Goal: Communication & Community: Connect with others

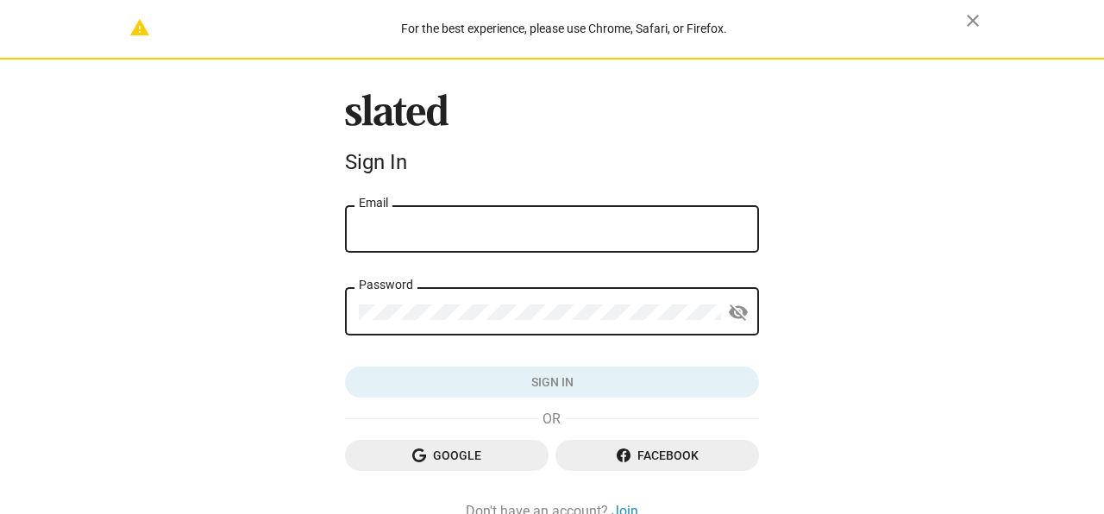
type input "paulgerbertfilm@gmail.com"
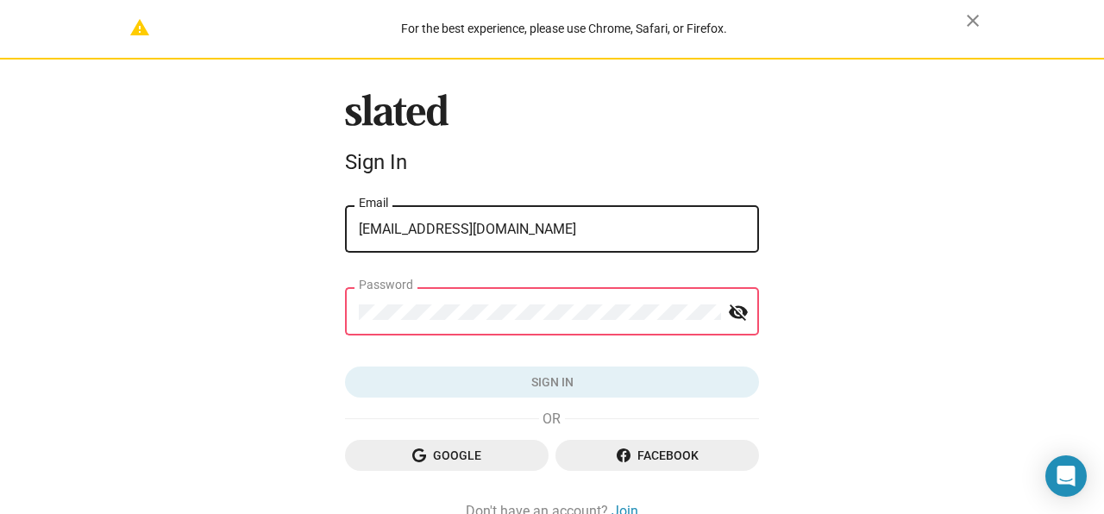
click at [345, 367] on button "Sign in" at bounding box center [552, 382] width 414 height 31
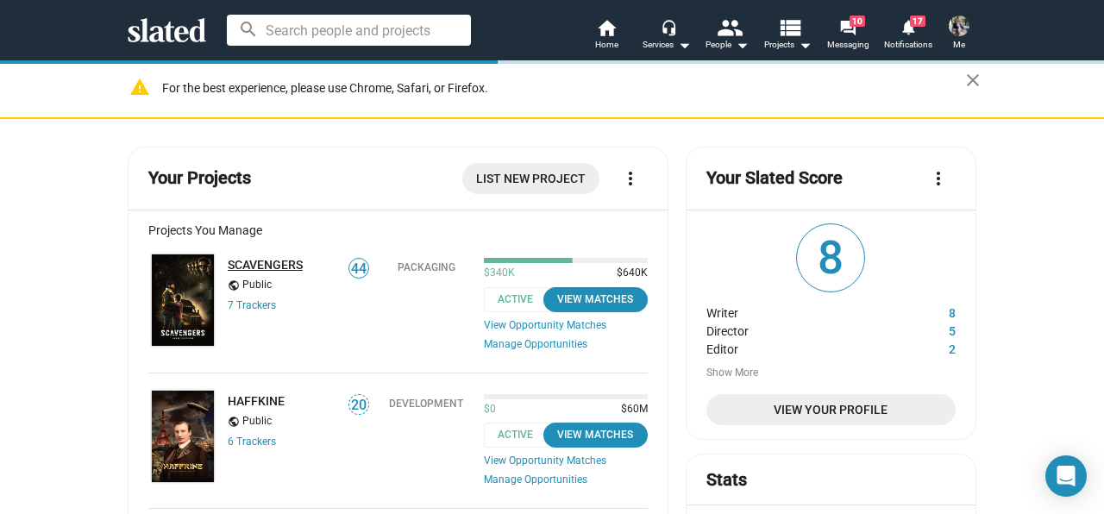
click at [286, 264] on link "SCAVENGERS" at bounding box center [265, 265] width 75 height 14
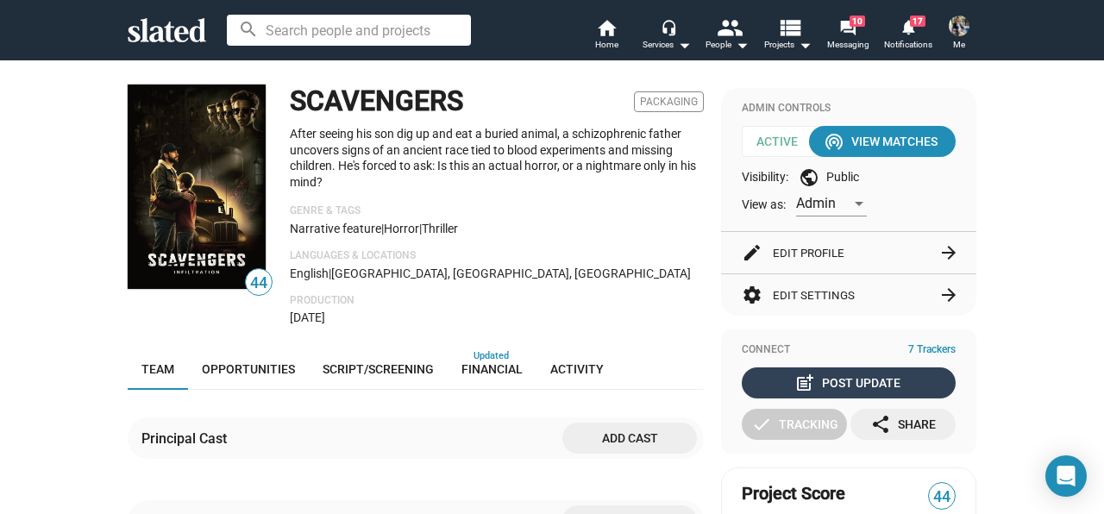
scroll to position [86, 0]
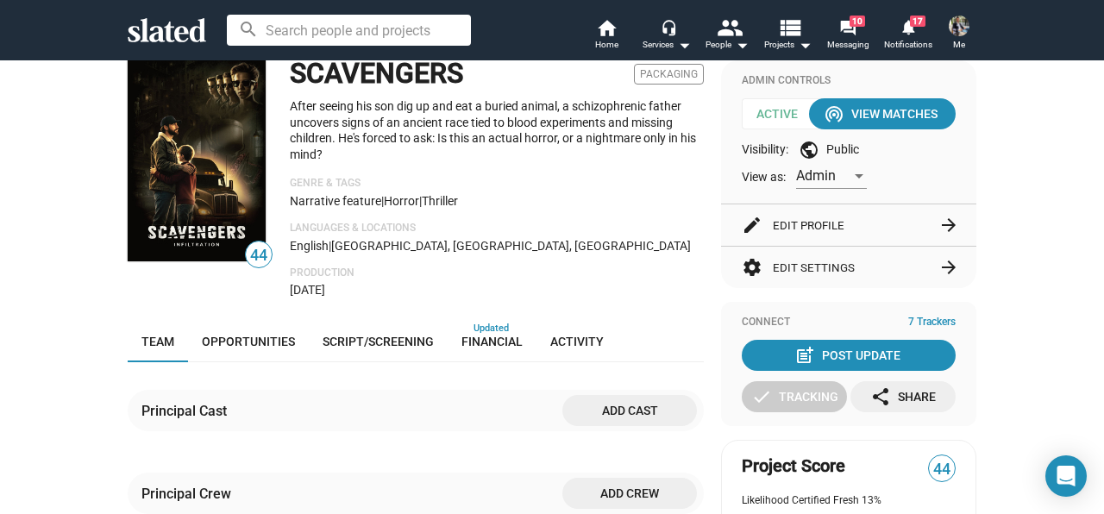
click at [913, 226] on button "edit Edit Profile arrow_forward" at bounding box center [849, 224] width 214 height 41
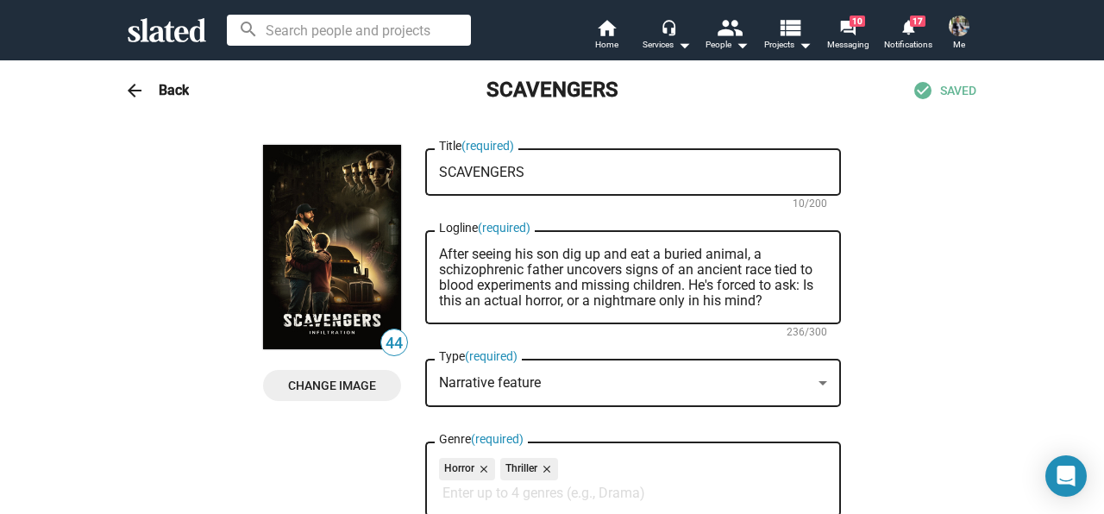
scroll to position [0, 0]
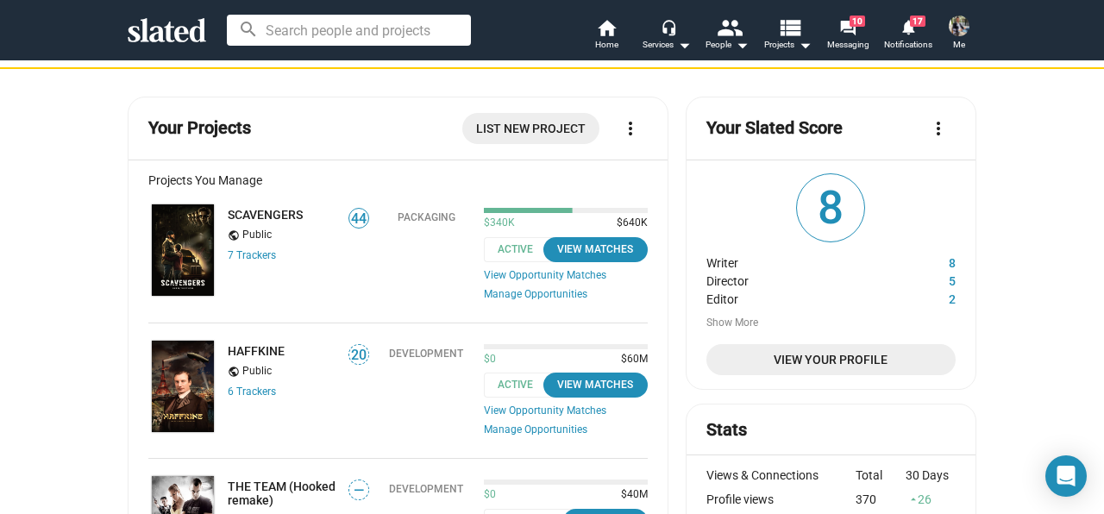
scroll to position [86, 0]
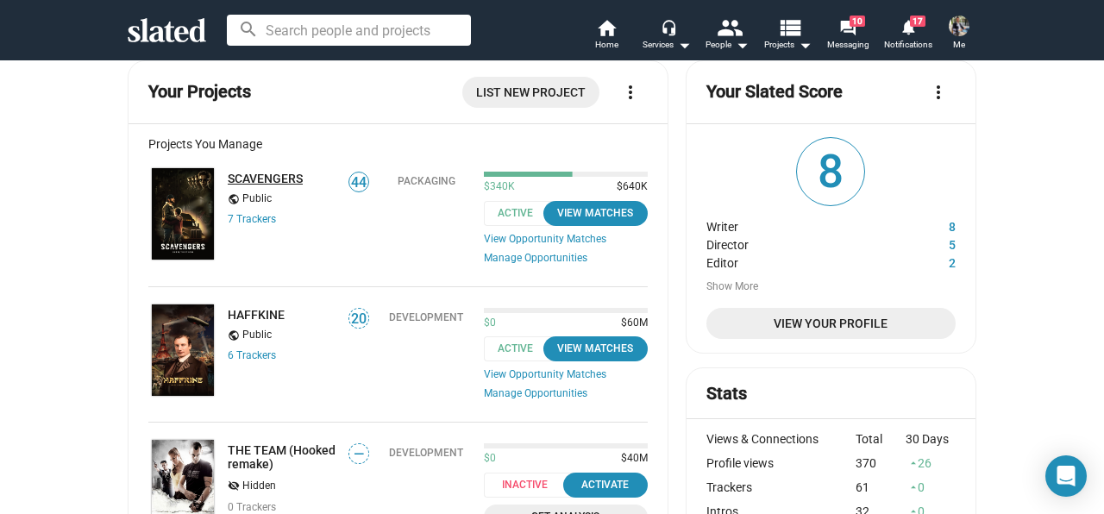
click at [268, 175] on link "SCAVENGERS" at bounding box center [265, 179] width 75 height 14
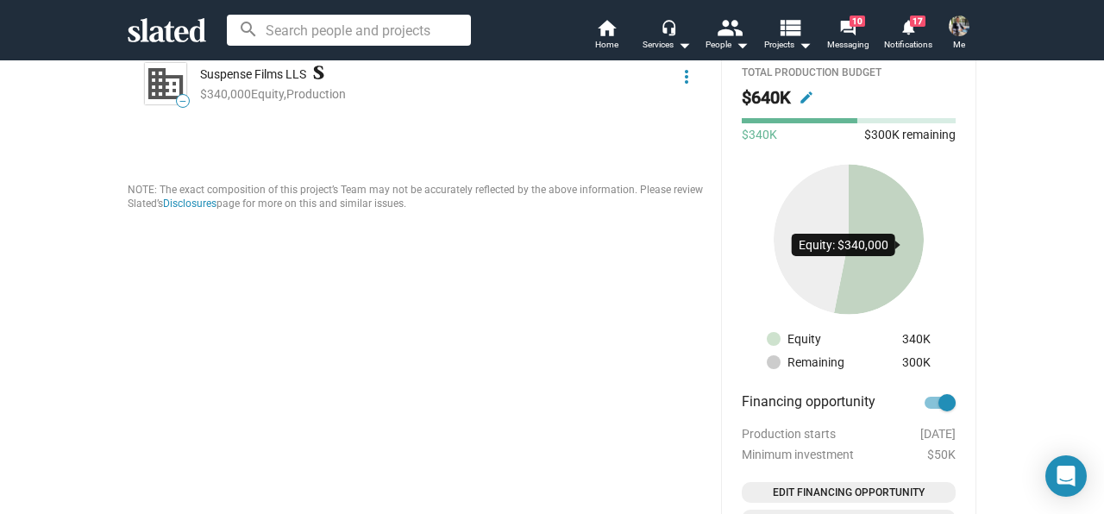
scroll to position [1122, 0]
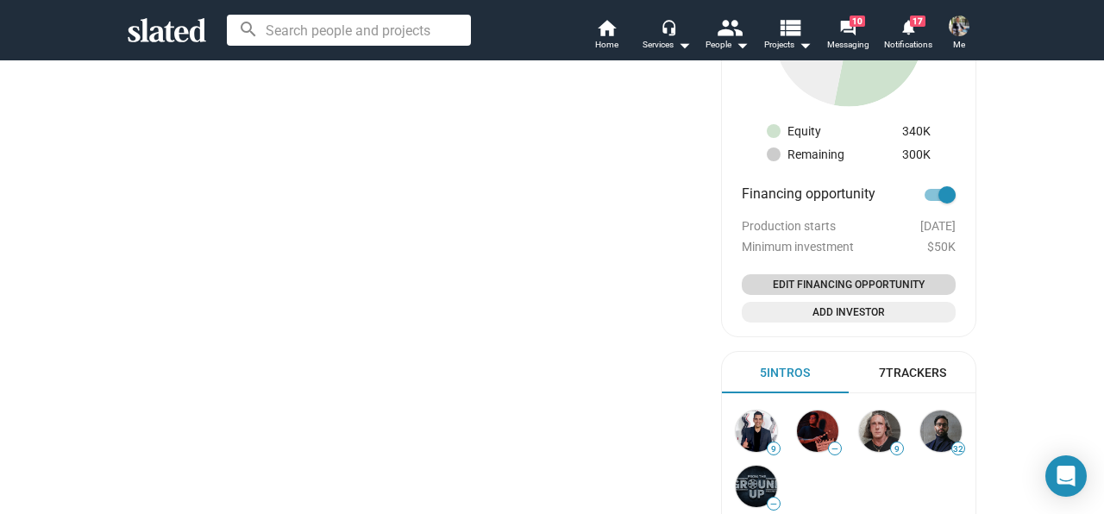
click at [883, 283] on span "Edit Financing Opportunity" at bounding box center [849, 284] width 200 height 17
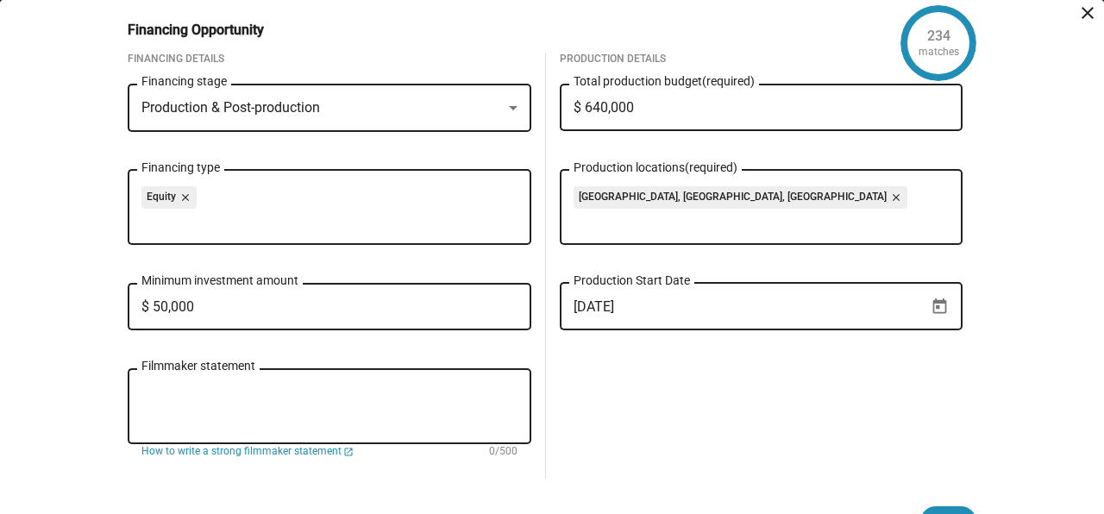
scroll to position [0, 0]
drag, startPoint x: 574, startPoint y: 107, endPoint x: 659, endPoint y: 113, distance: 85.6
click at [659, 113] on input "$ 640,000" at bounding box center [762, 108] width 376 height 16
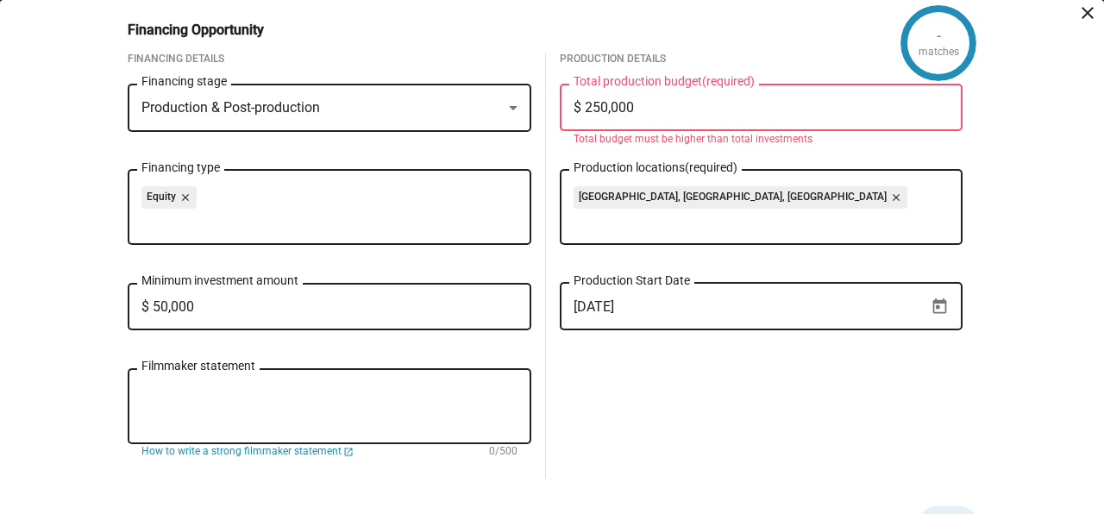
type input "$ 2,500,000"
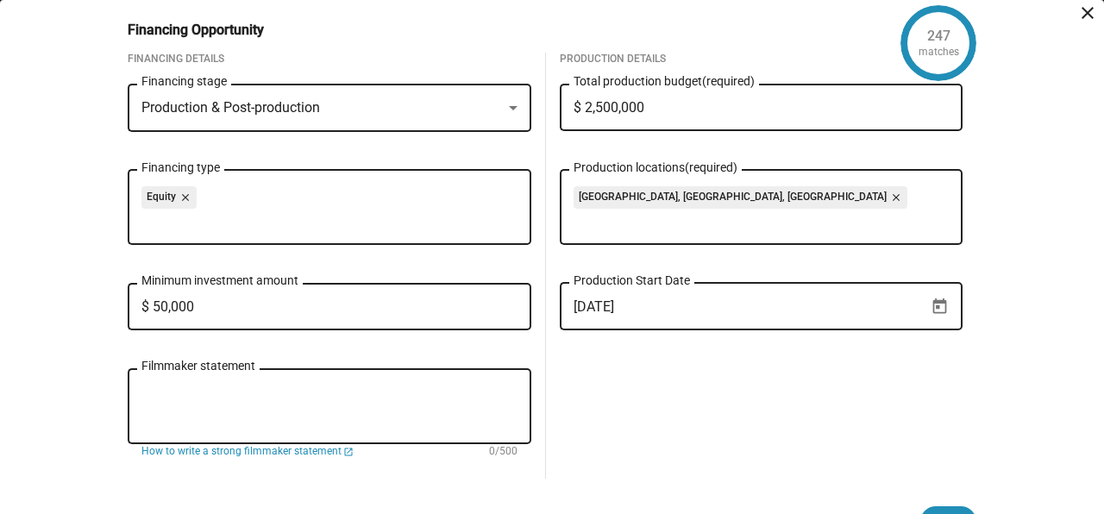
click at [244, 309] on input "$ 50,000" at bounding box center [329, 307] width 376 height 16
click at [486, 105] on div "Production & Post-production" at bounding box center [321, 108] width 361 height 18
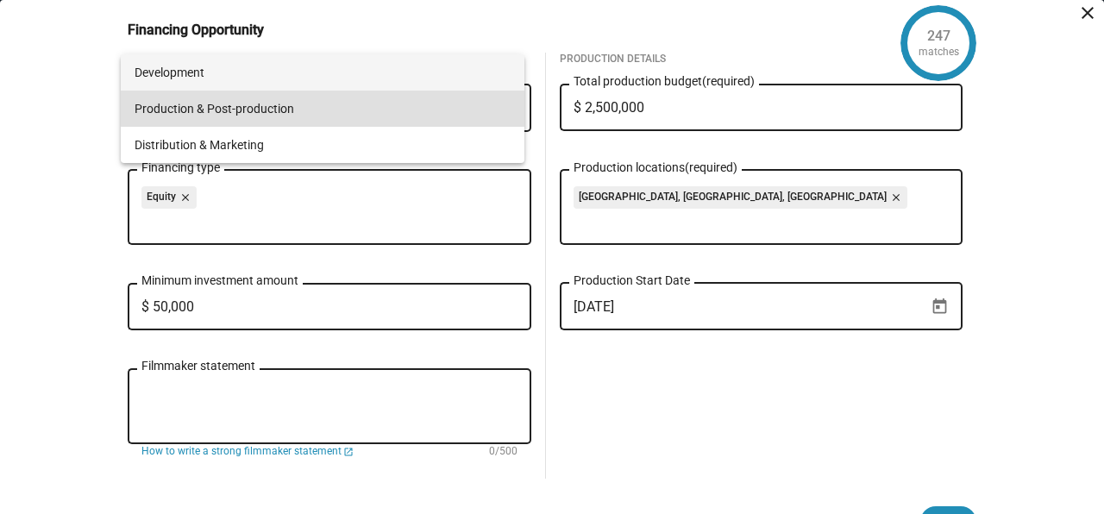
click at [364, 74] on span "Development" at bounding box center [323, 72] width 376 height 36
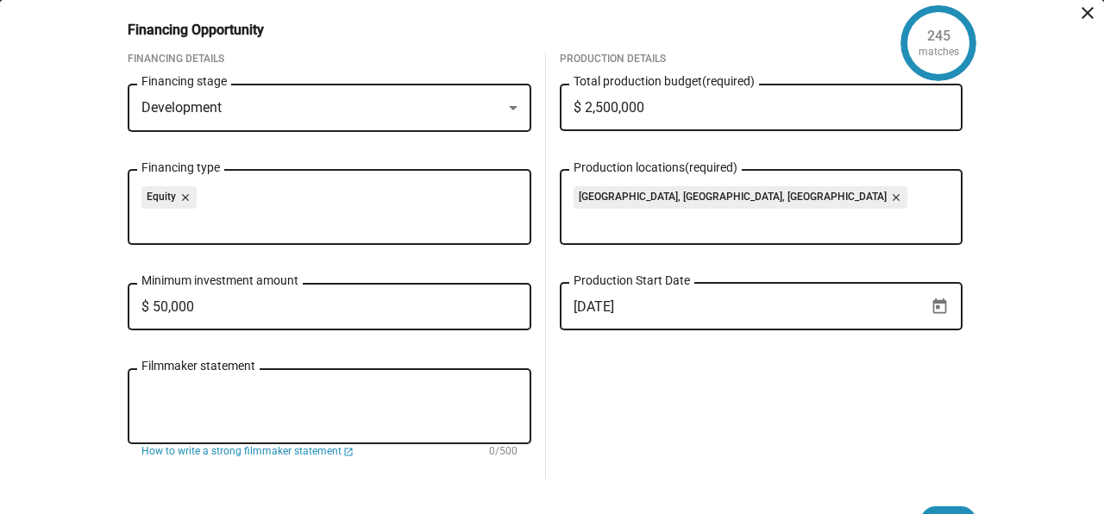
click at [221, 310] on input "$ 50,000" at bounding box center [329, 307] width 376 height 16
type input "$ 5"
type input "$ 100,000"
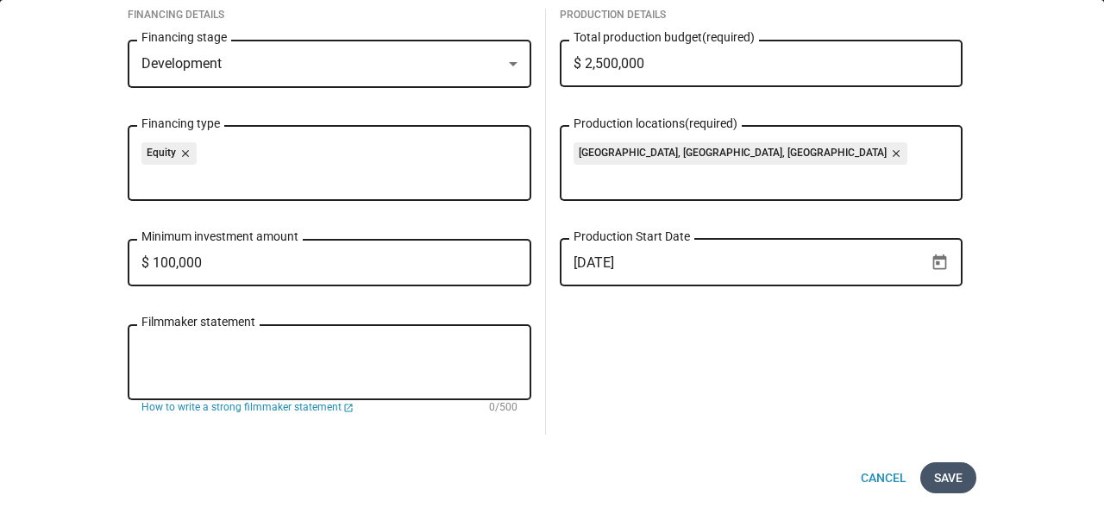
click at [934, 474] on span "Save" at bounding box center [948, 477] width 28 height 31
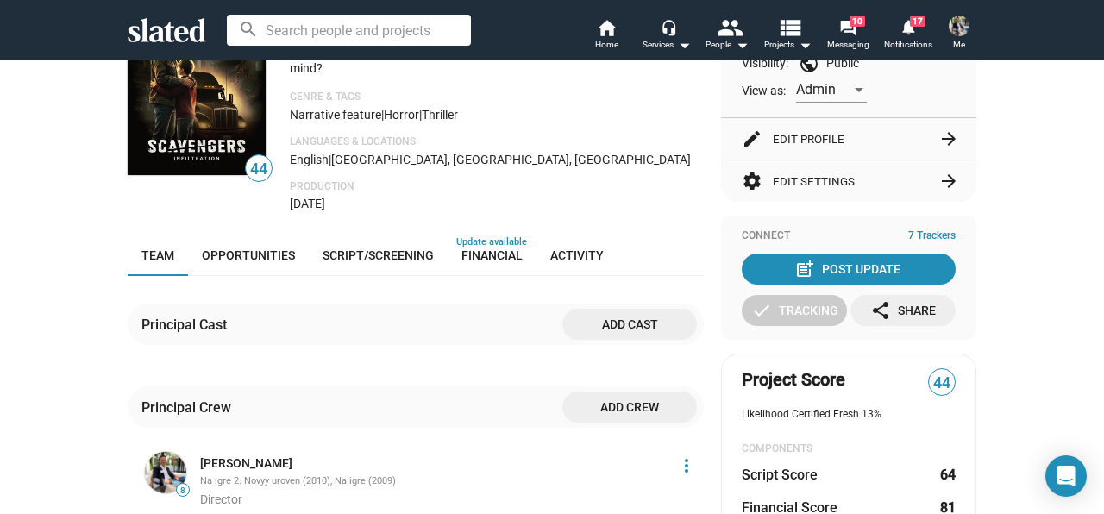
scroll to position [0, 0]
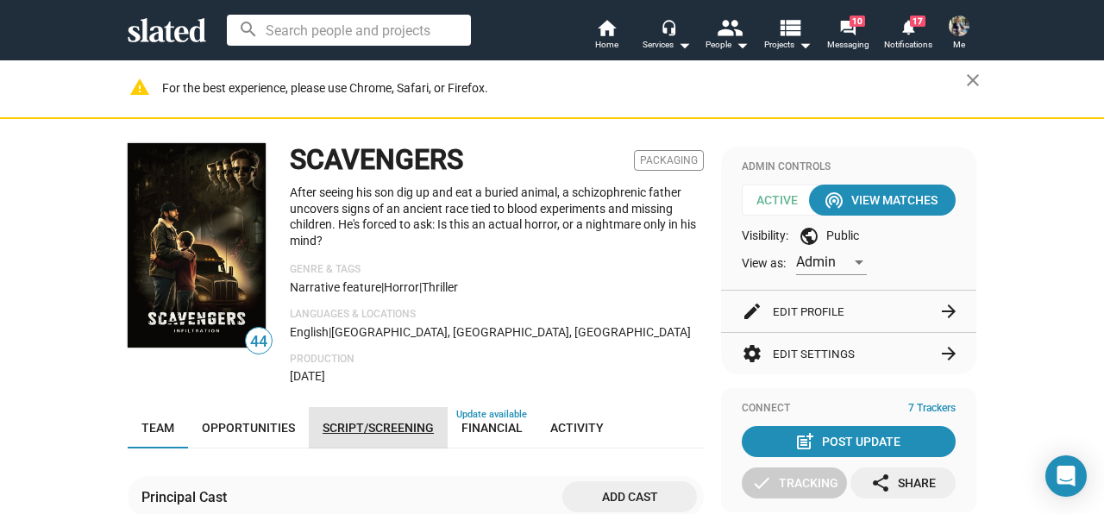
click at [355, 428] on span "Script/Screening" at bounding box center [378, 428] width 111 height 14
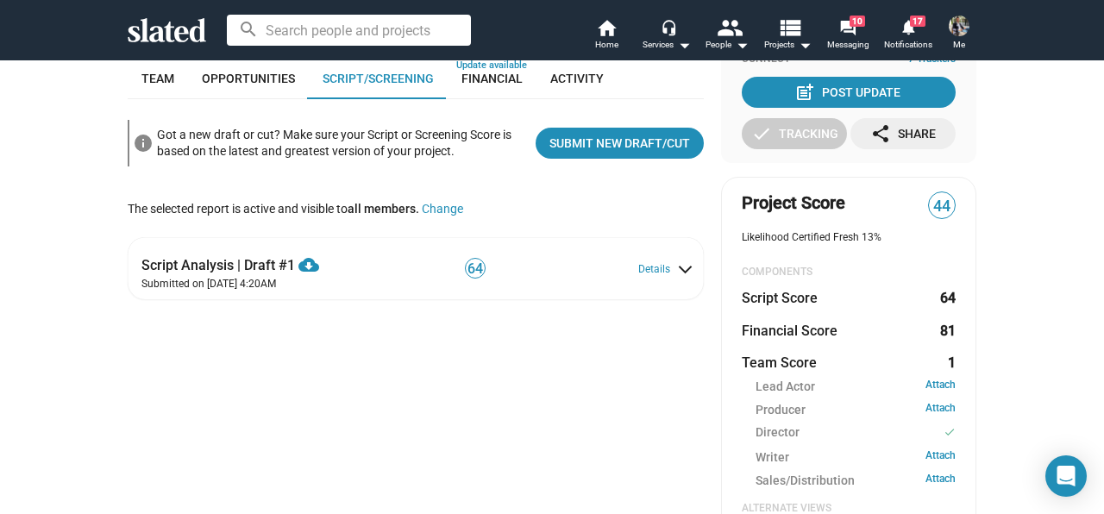
scroll to position [350, 0]
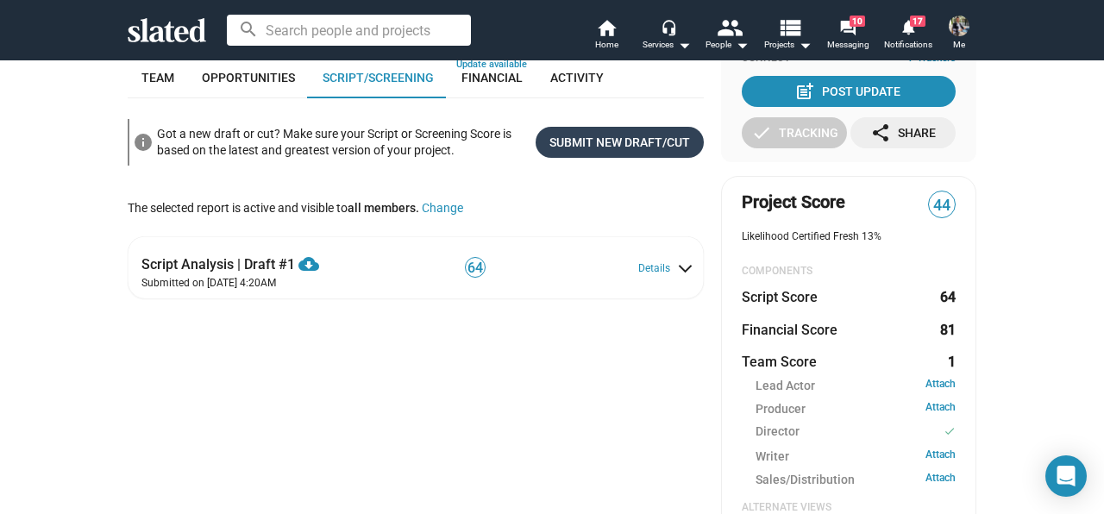
click at [616, 153] on span "Submit New Draft/Cut" at bounding box center [620, 142] width 141 height 31
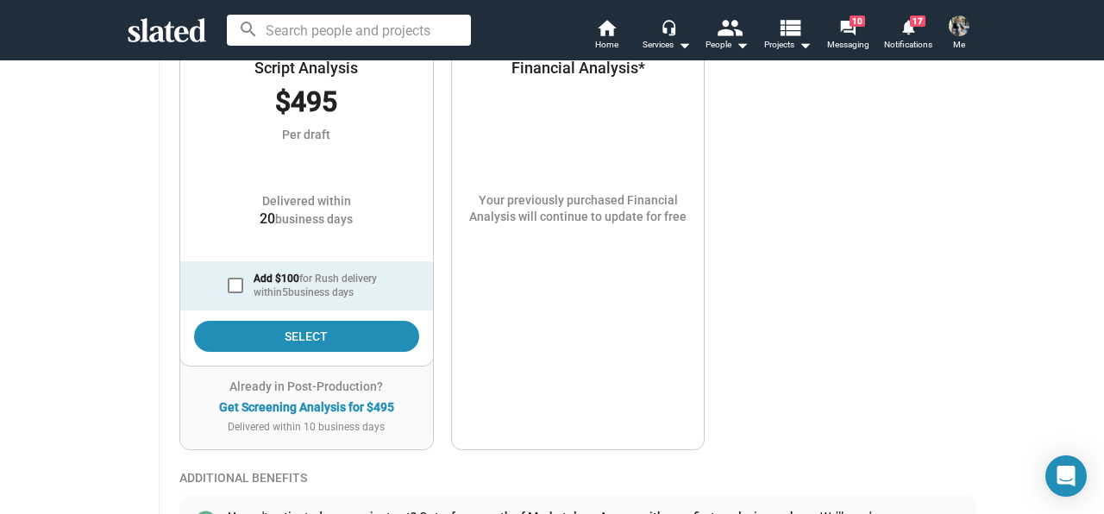
scroll to position [420, 0]
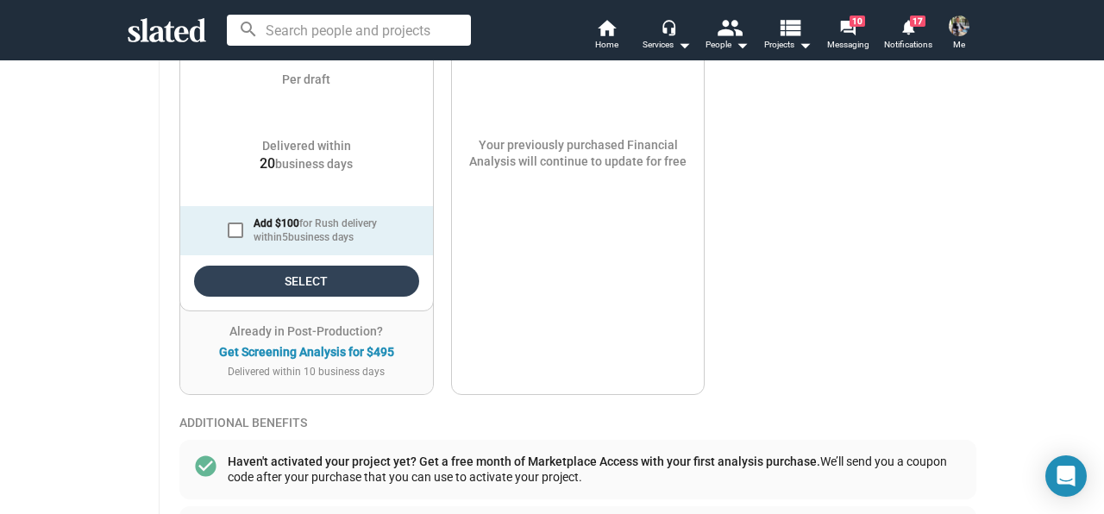
click at [340, 281] on span "Select" at bounding box center [307, 281] width 198 height 31
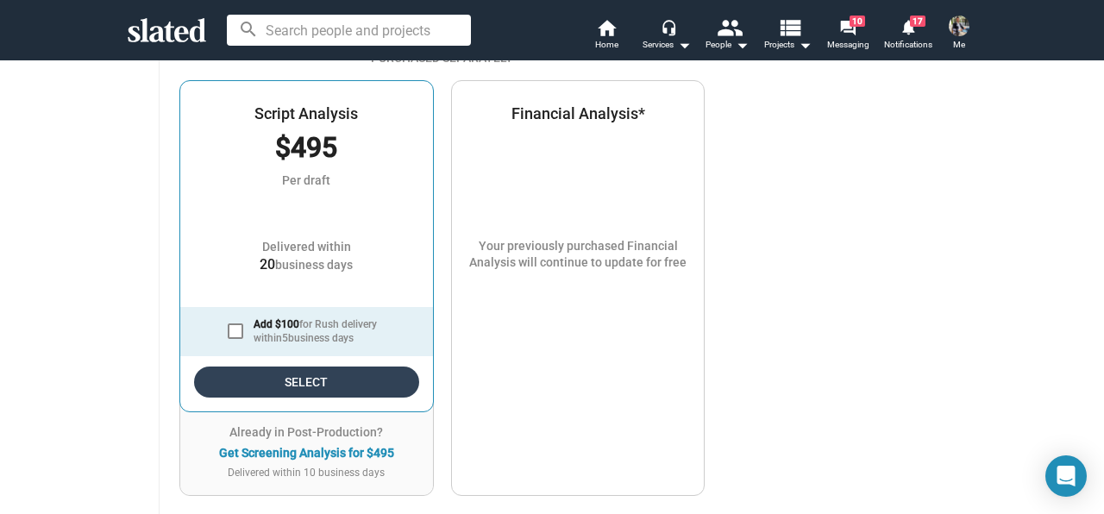
scroll to position [310, 0]
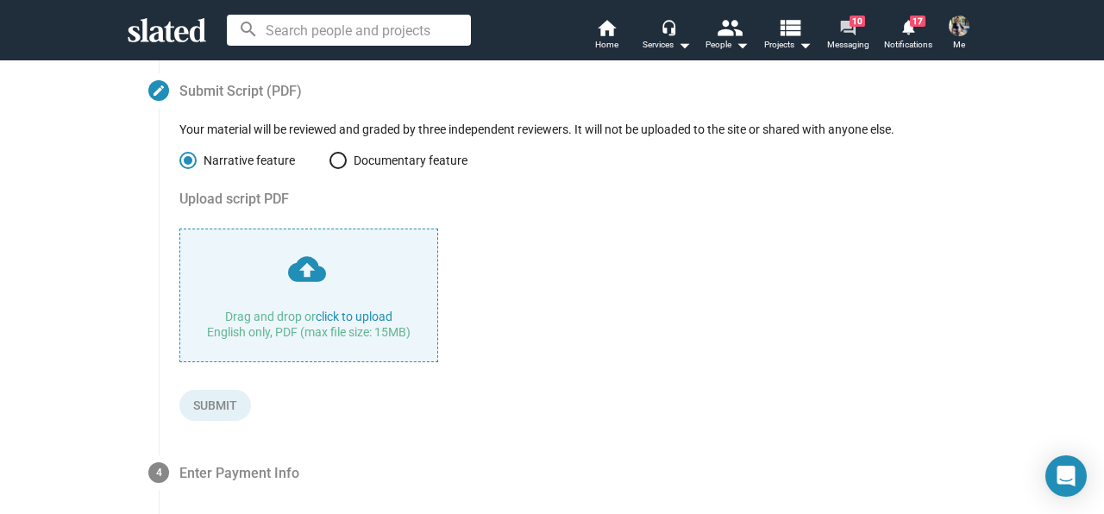
click at [852, 35] on mat-icon "forum" at bounding box center [847, 27] width 16 height 16
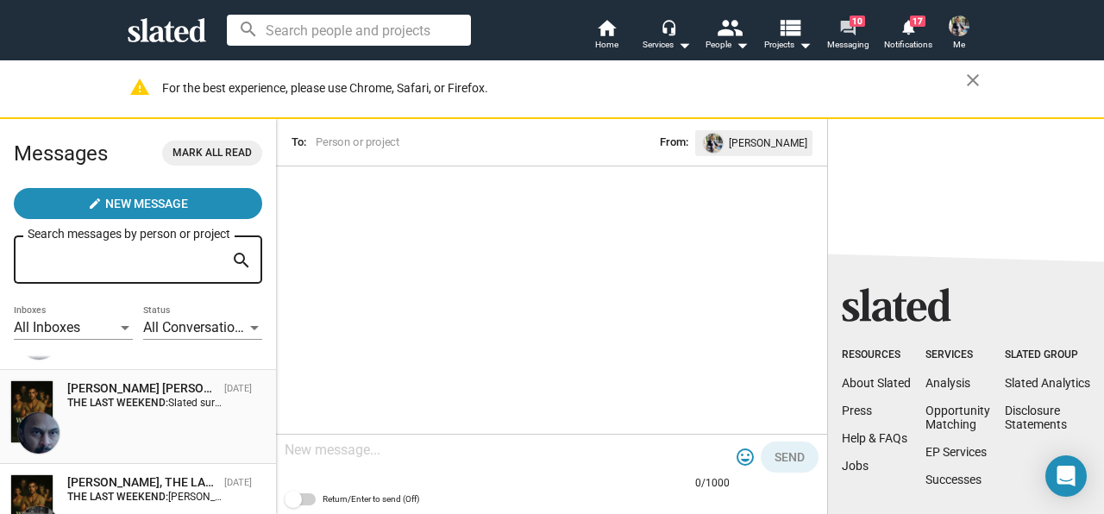
scroll to position [173, 0]
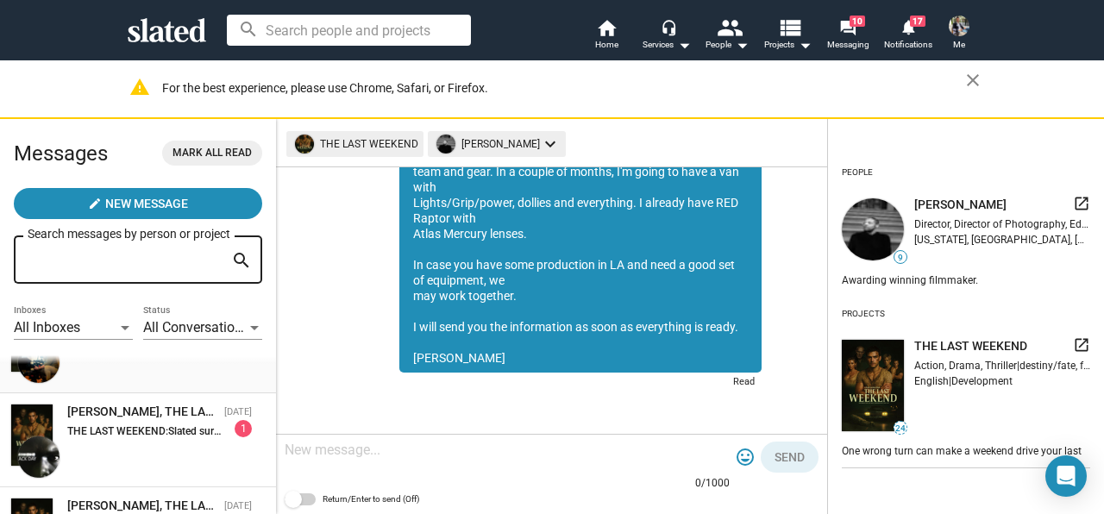
scroll to position [259, 0]
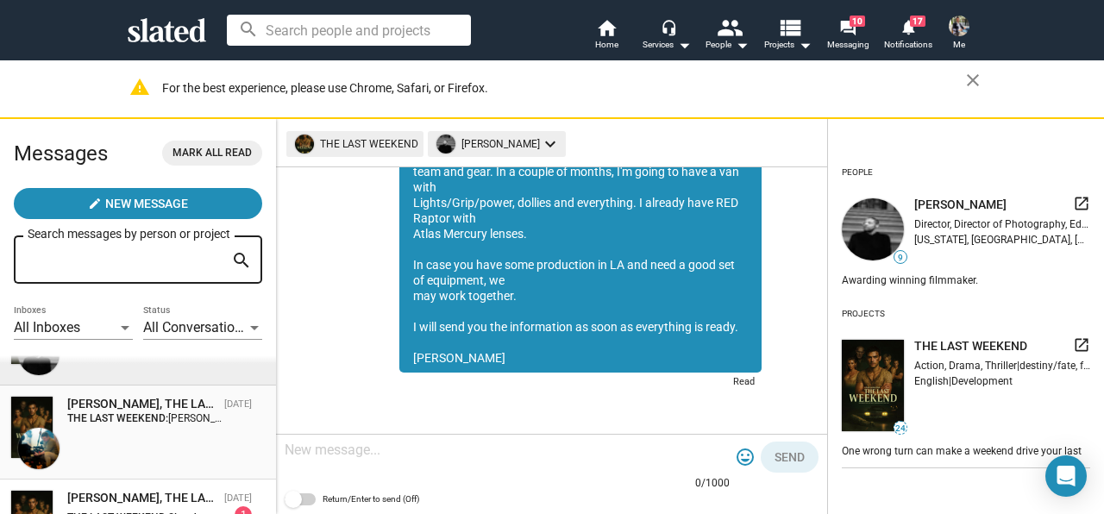
click at [158, 415] on strong "THE LAST WEEKEND:" at bounding box center [117, 418] width 101 height 12
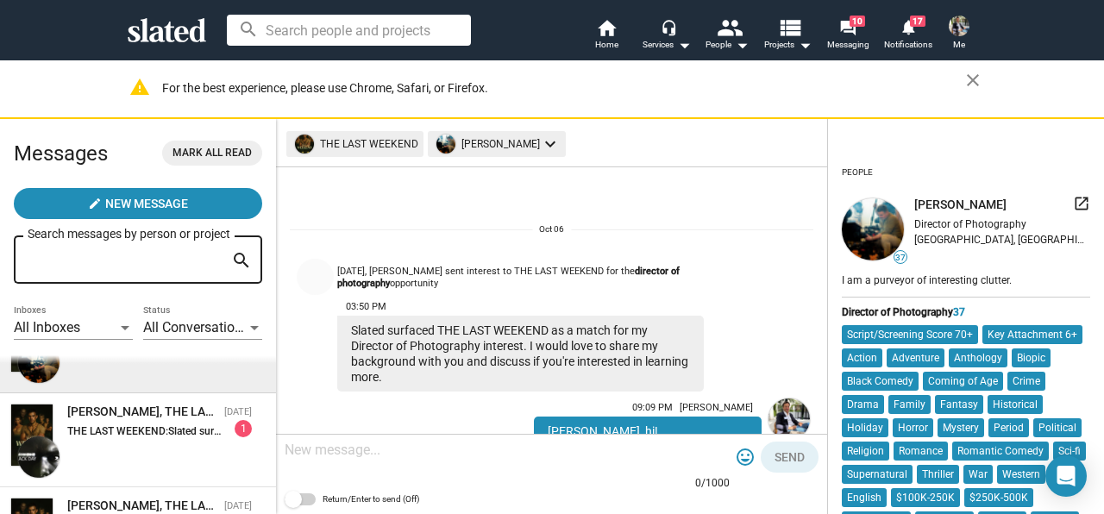
scroll to position [135, 0]
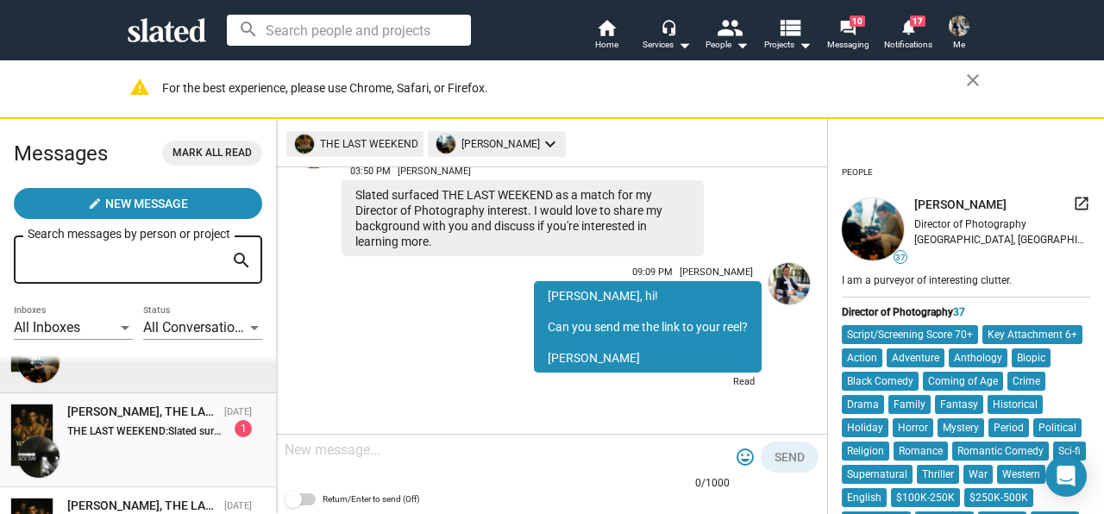
click at [186, 431] on span "Slated surfaced THE LAST WEEKEND as a match for my Producer interest. I would l…" at bounding box center [557, 431] width 778 height 12
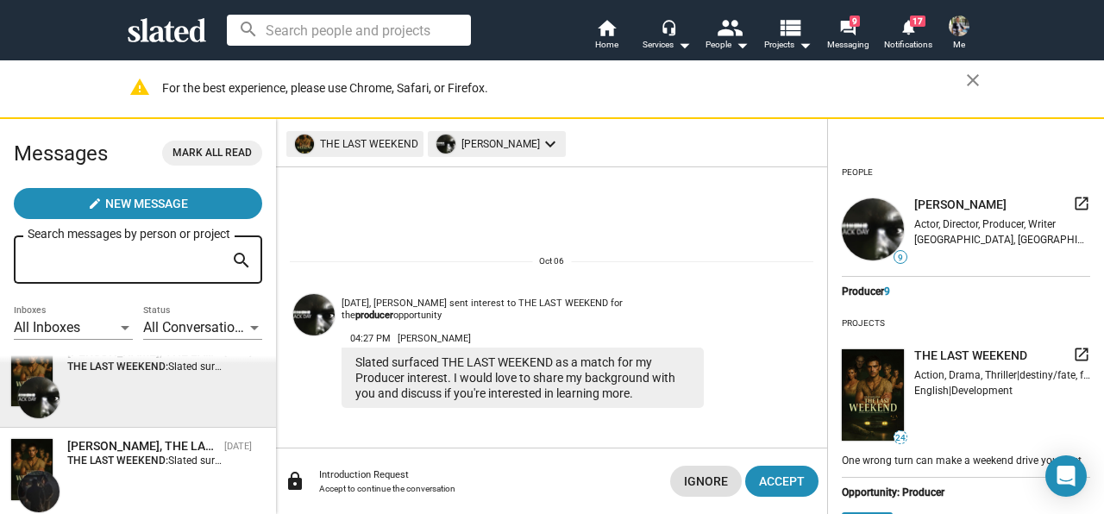
scroll to position [431, 0]
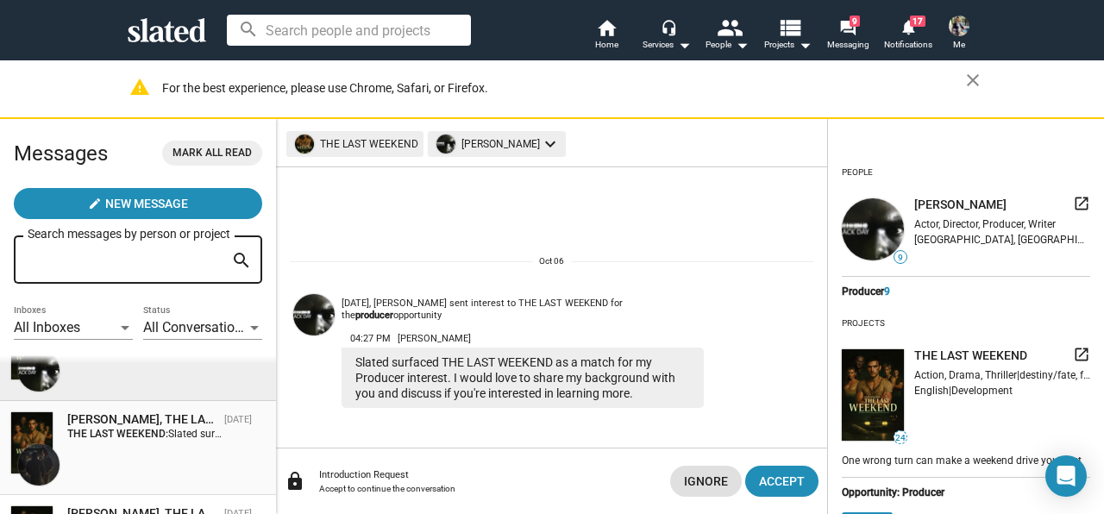
click at [180, 431] on span "Slated surfaced THE LAST WEEKEND as a match for my Director of Photography inte…" at bounding box center [597, 434] width 859 height 12
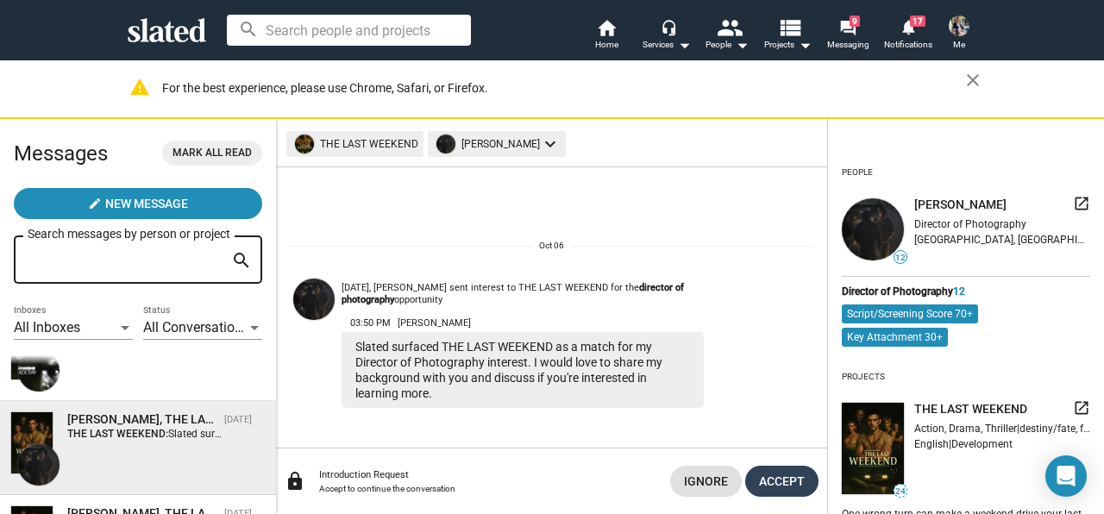
click at [770, 475] on span "Accept" at bounding box center [782, 481] width 46 height 31
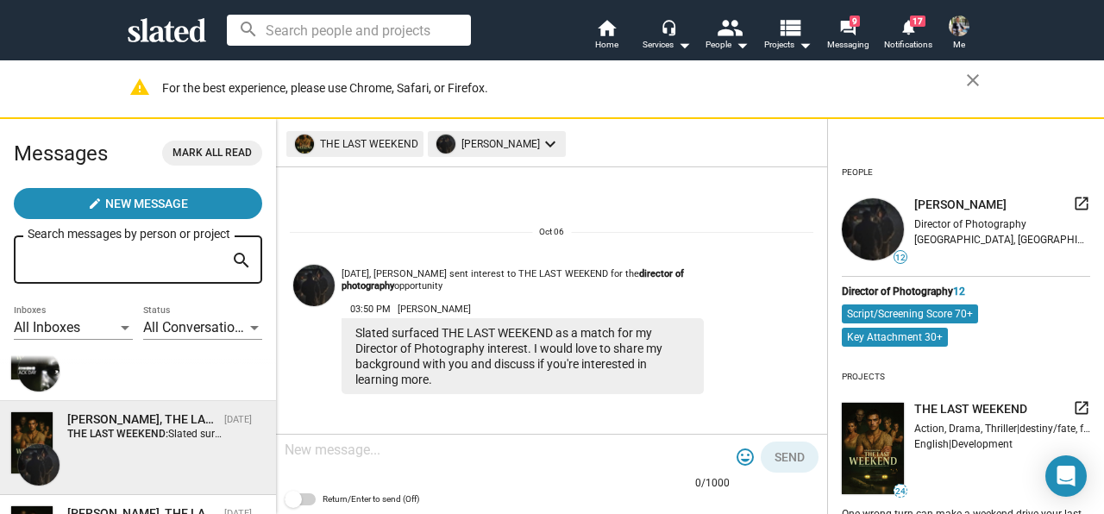
click at [476, 442] on textarea at bounding box center [507, 450] width 445 height 17
type textarea "К"
type textarea "Rich hi! Send me the link to your reel, please."
click at [801, 459] on span "Send" at bounding box center [790, 457] width 30 height 31
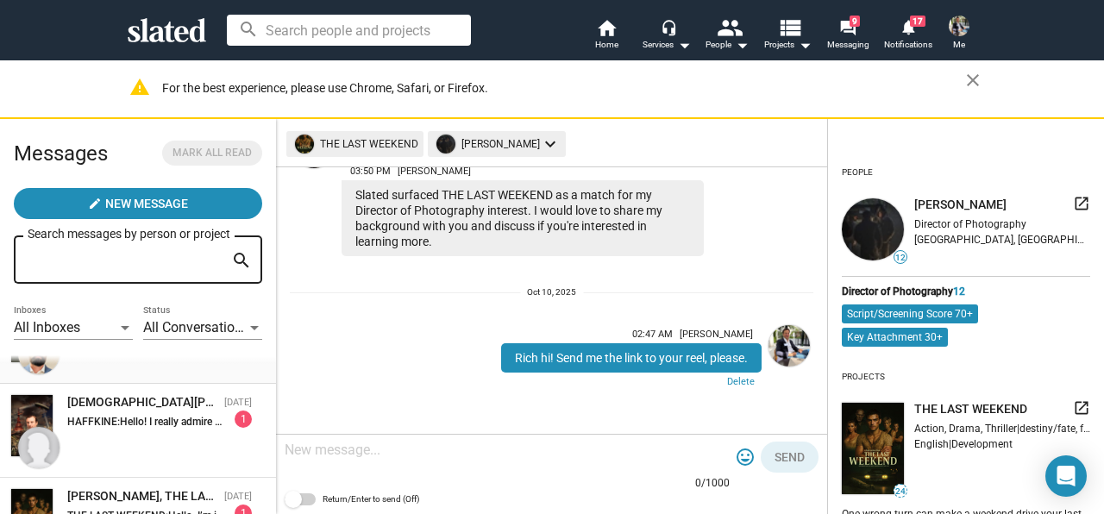
scroll to position [612, 0]
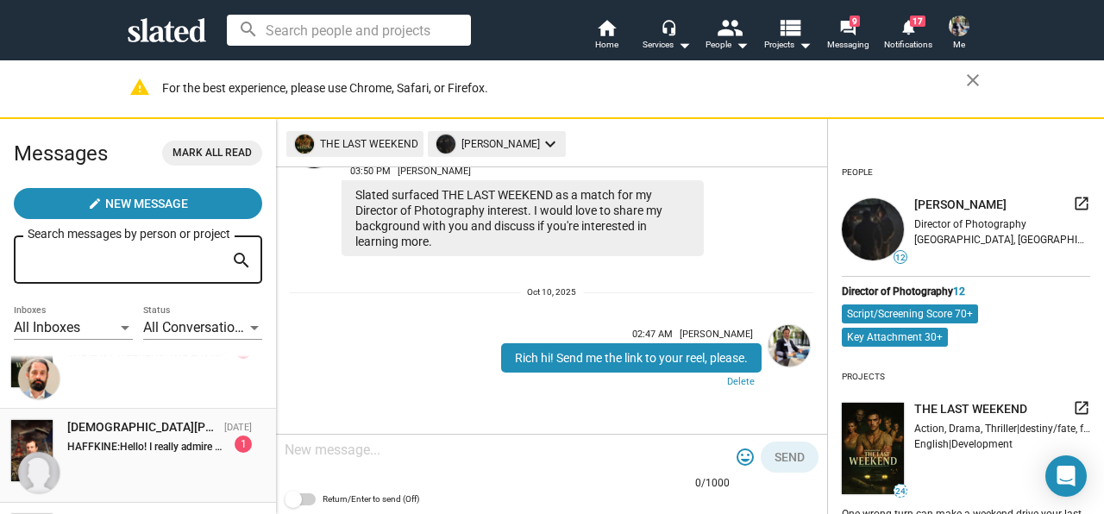
click at [155, 428] on div "[DEMOGRAPHIC_DATA][PERSON_NAME], HAFFKINE" at bounding box center [142, 427] width 150 height 16
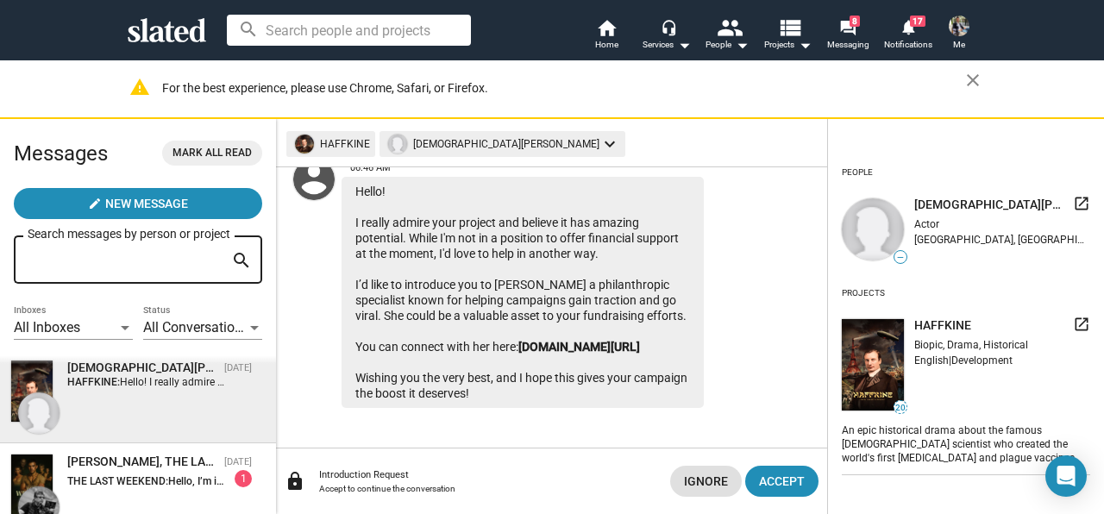
scroll to position [698, 0]
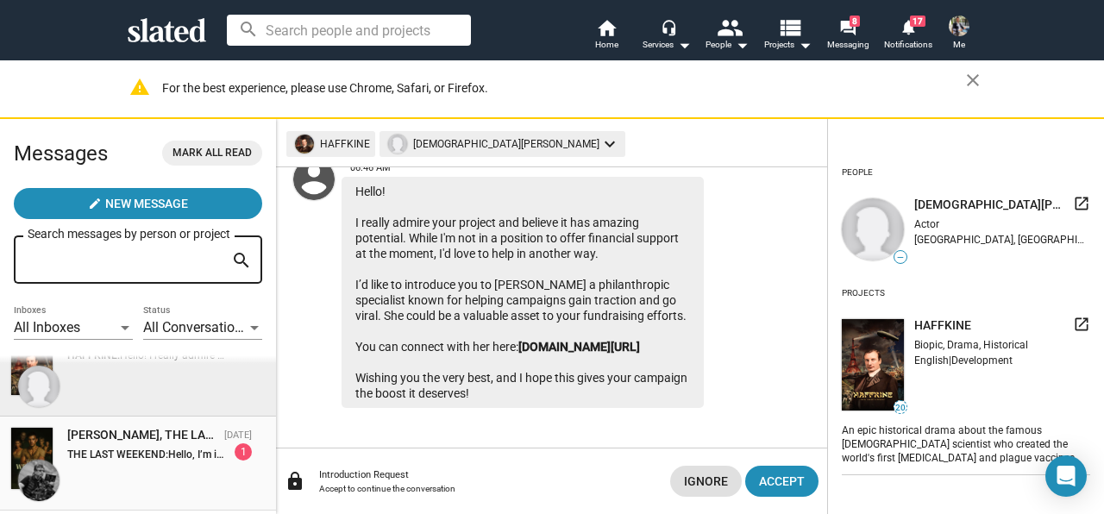
click at [148, 457] on strong "THE LAST WEEKEND:" at bounding box center [117, 455] width 101 height 12
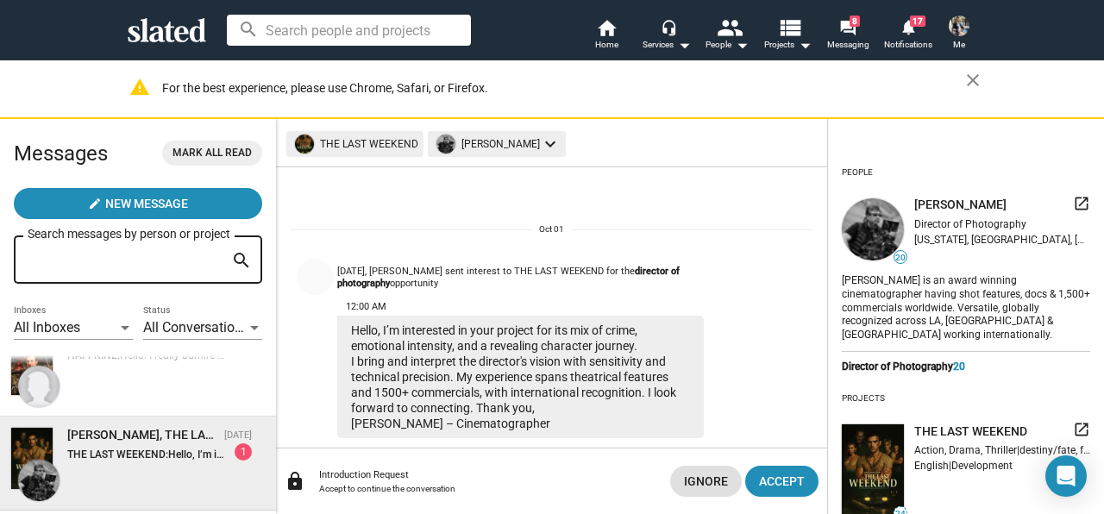
scroll to position [29, 0]
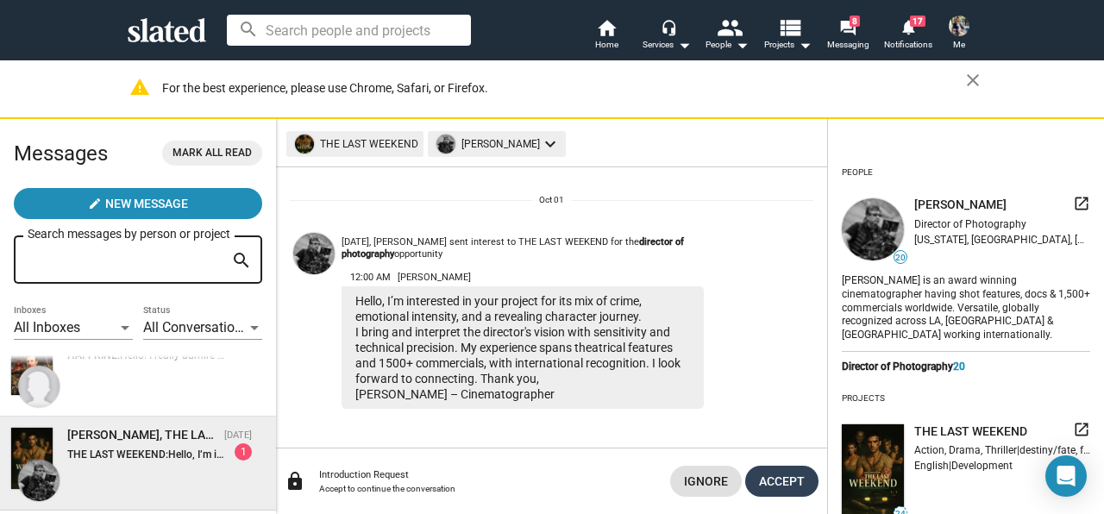
click at [789, 478] on span "Accept" at bounding box center [782, 481] width 46 height 31
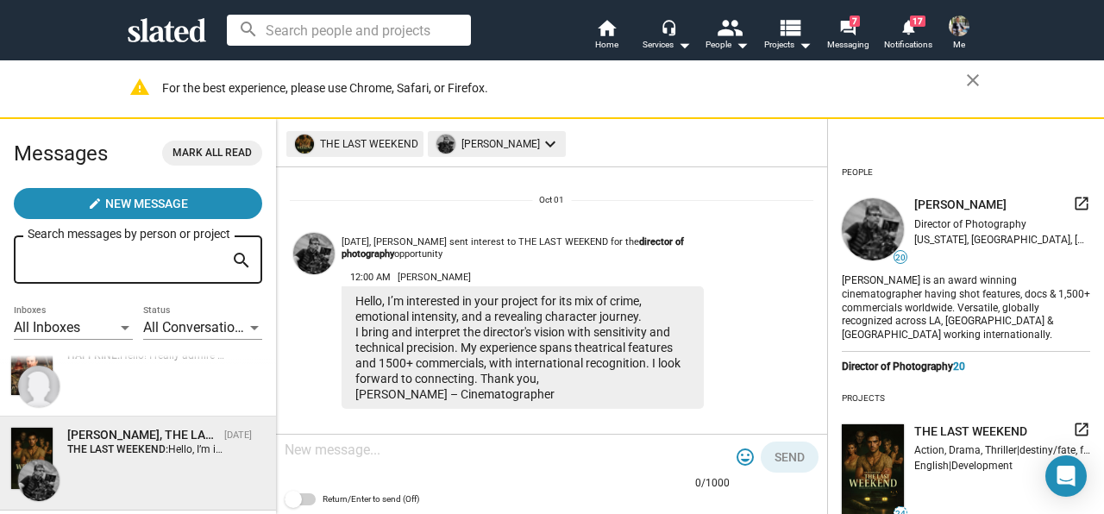
click at [568, 475] on div at bounding box center [507, 451] width 445 height 51
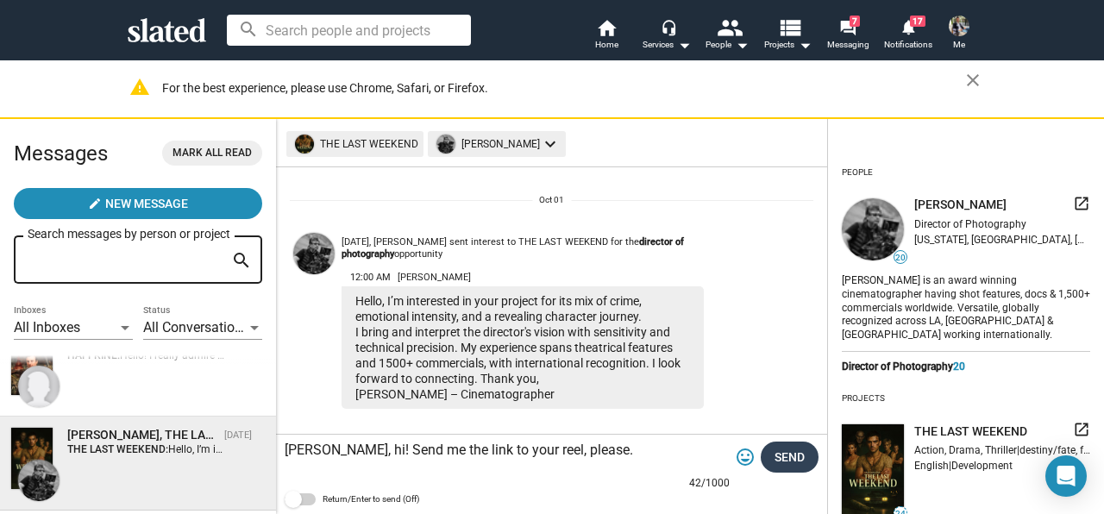
type textarea "Faroukh, hi! Send me the link to your reel, please."
click at [795, 456] on span "Send" at bounding box center [790, 457] width 30 height 31
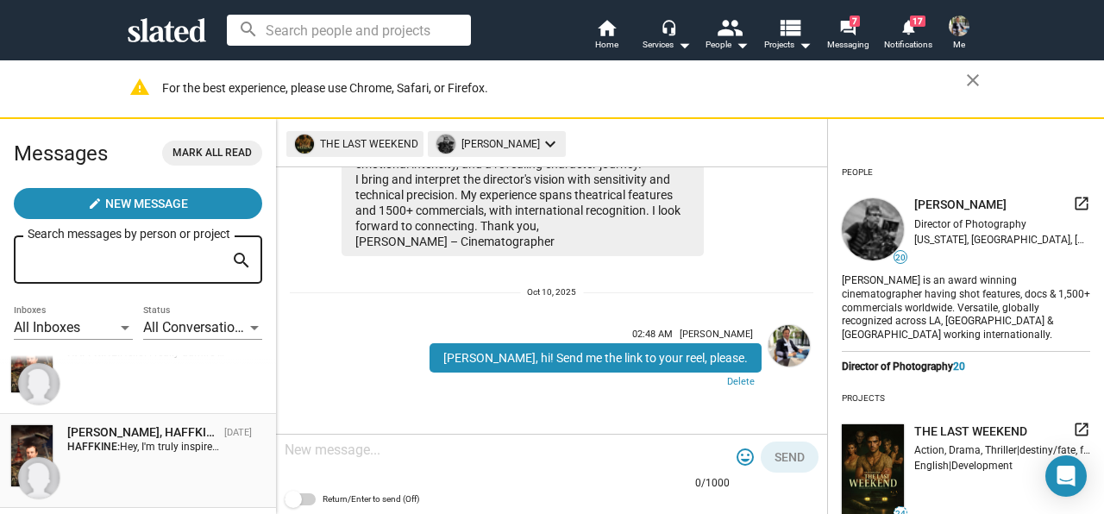
scroll to position [878, 0]
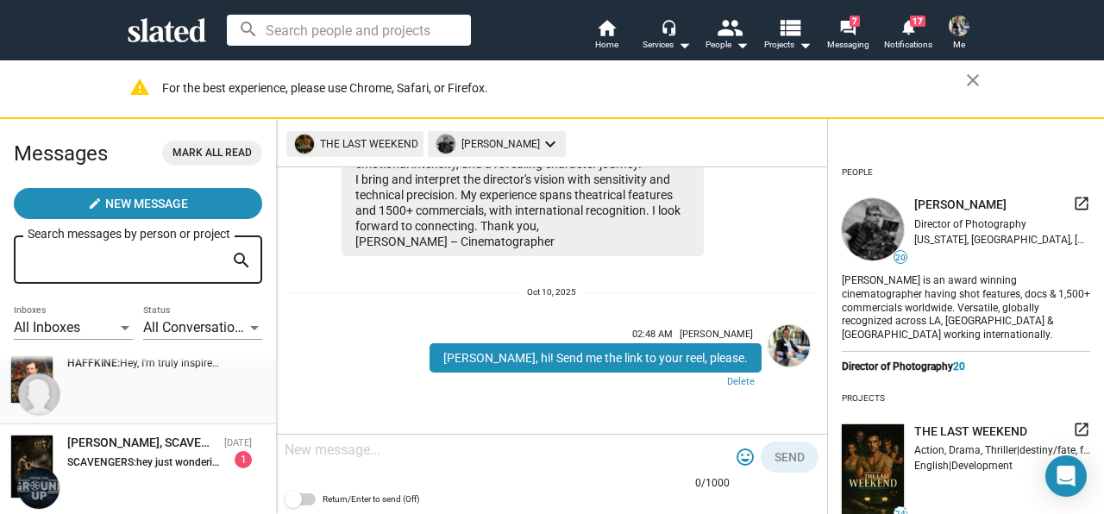
click at [147, 459] on span "hey just wondering if there are any roles available still for this? as id love …" at bounding box center [974, 462] width 1676 height 12
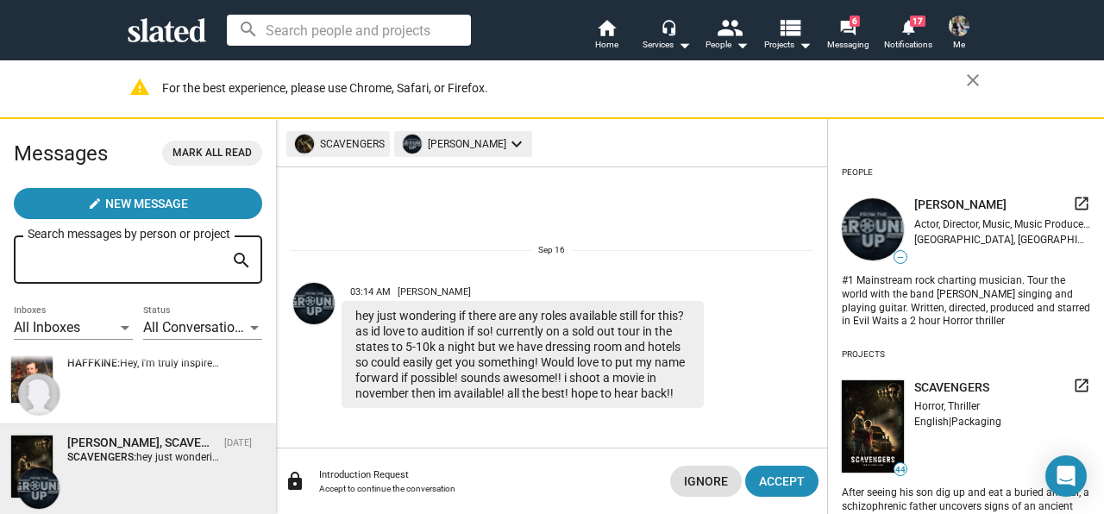
scroll to position [965, 0]
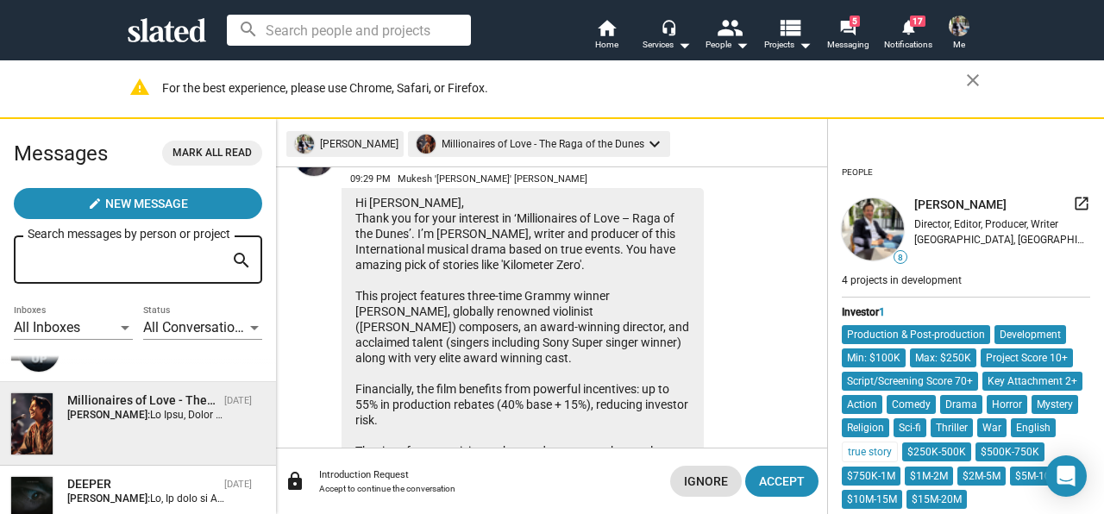
scroll to position [1051, 0]
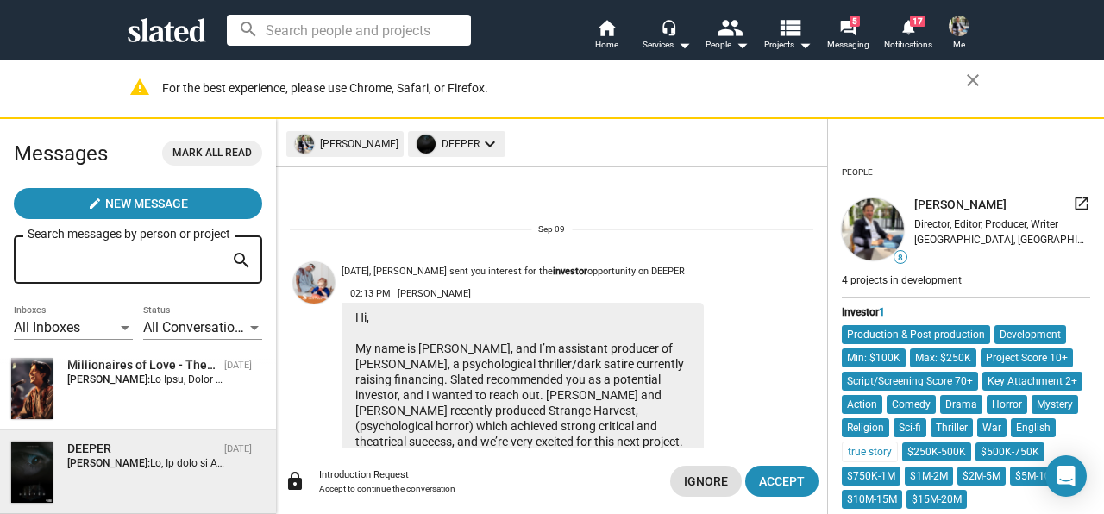
click at [53, 452] on div "DEEPER Sep 09 Paul Gerbert:" at bounding box center [159, 455] width 212 height 28
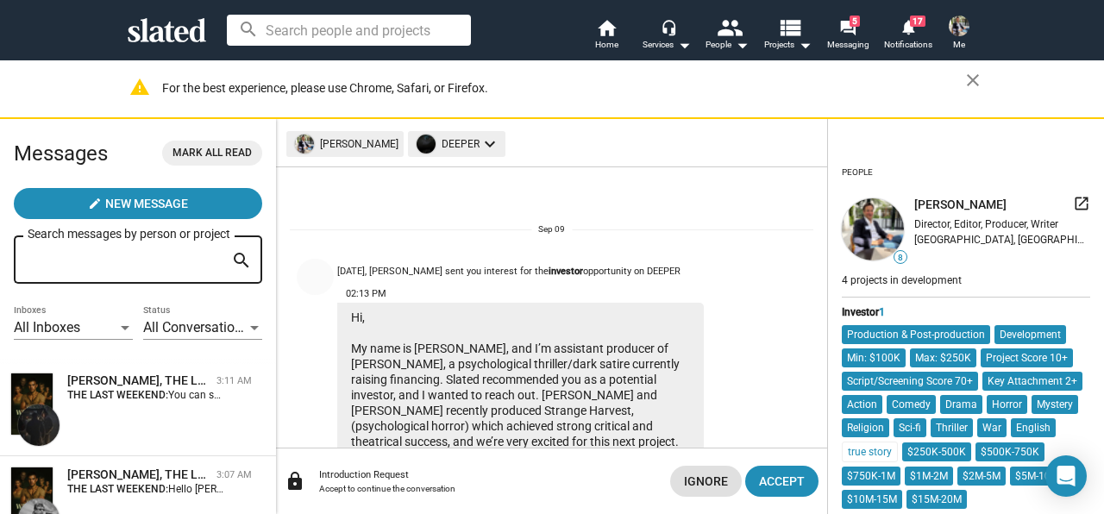
scroll to position [530, 0]
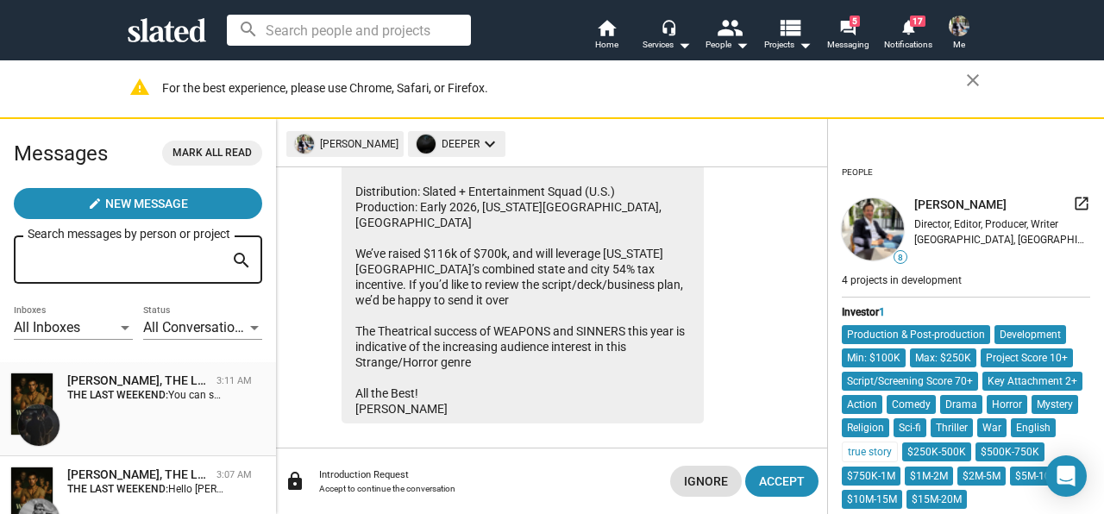
click at [95, 385] on div "[PERSON_NAME], THE LAST WEEKEND" at bounding box center [138, 381] width 142 height 16
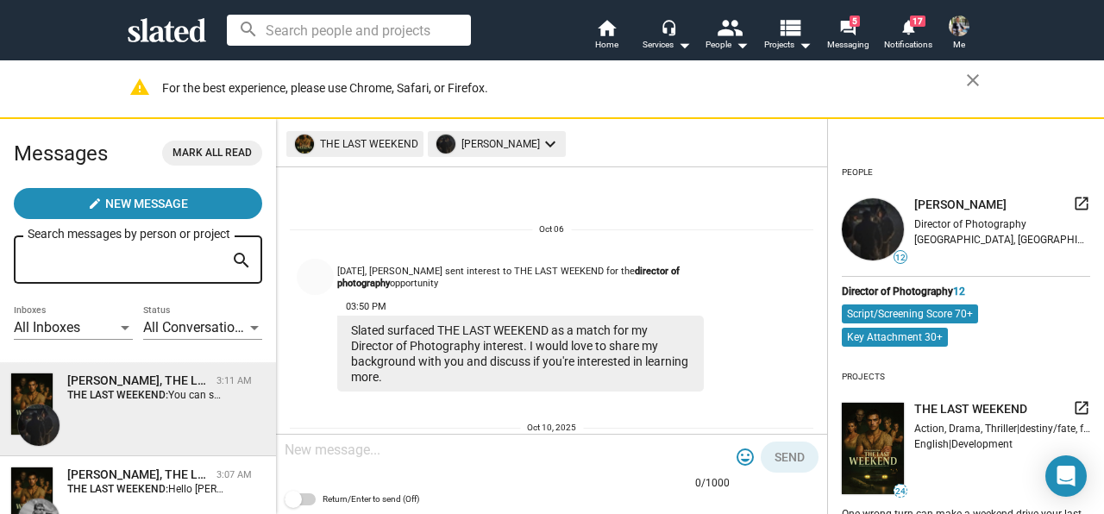
scroll to position [184, 0]
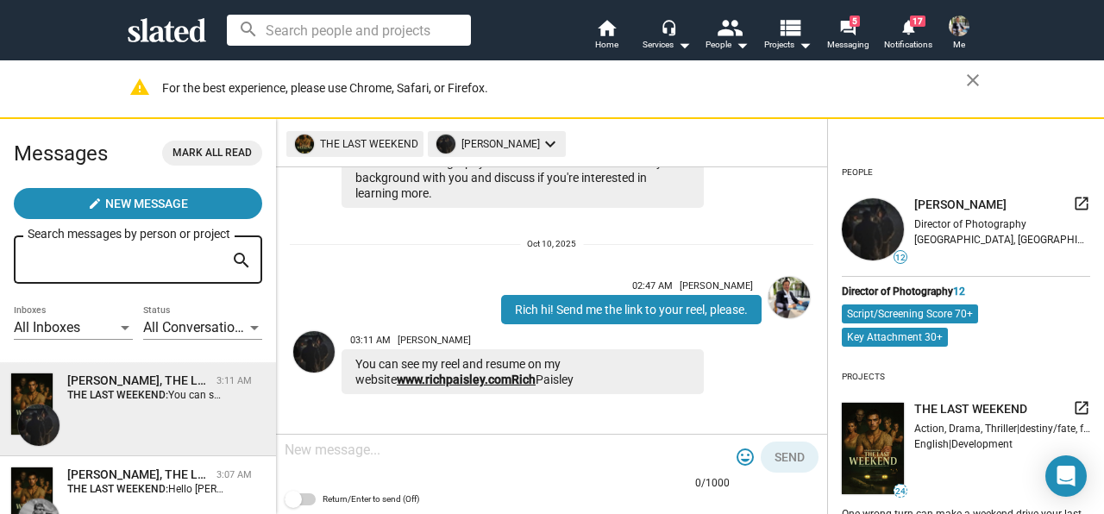
click at [430, 381] on link "www.richpaisley.comRich" at bounding box center [466, 380] width 139 height 14
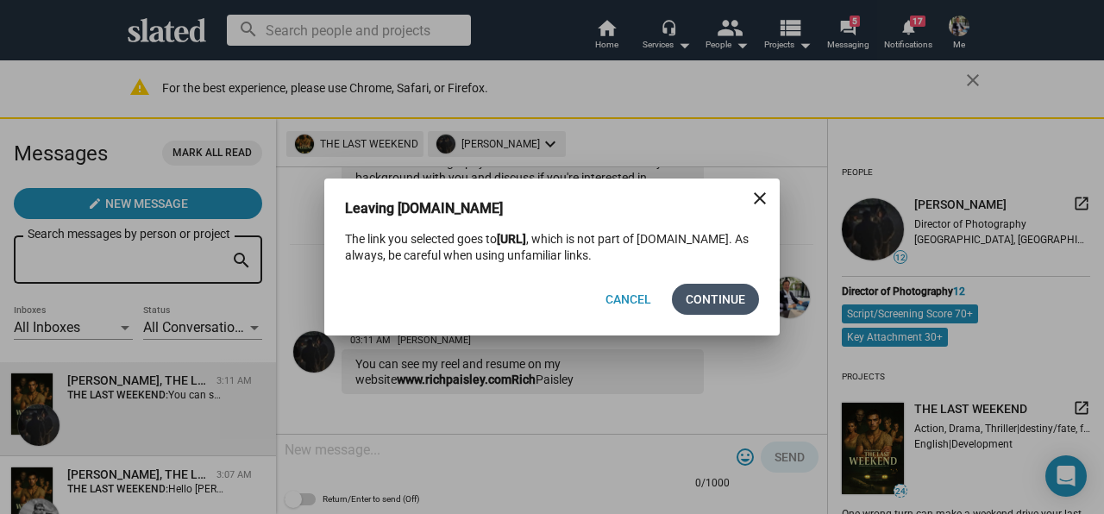
click at [720, 305] on span "Continue" at bounding box center [716, 299] width 60 height 31
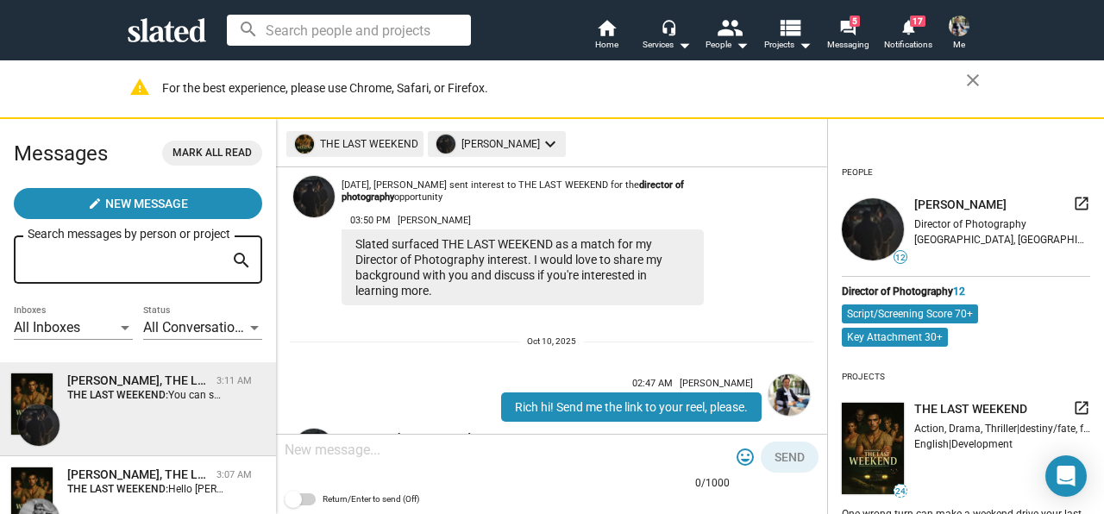
scroll to position [11, 0]
